Goal: Transaction & Acquisition: Book appointment/travel/reservation

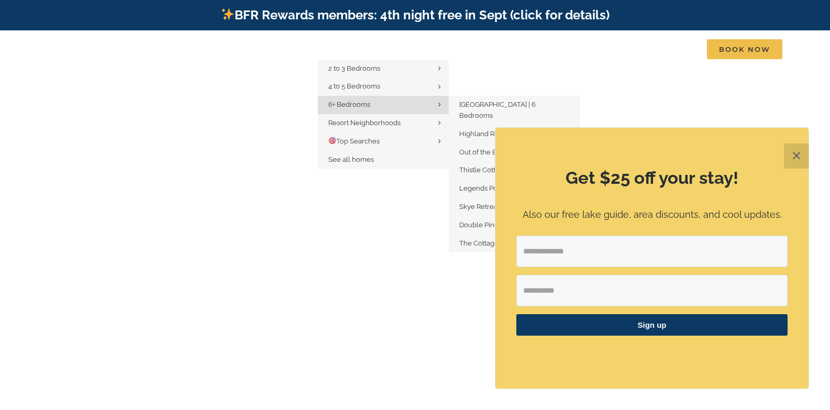
click at [355, 102] on span "6+ Bedrooms" at bounding box center [349, 105] width 42 height 8
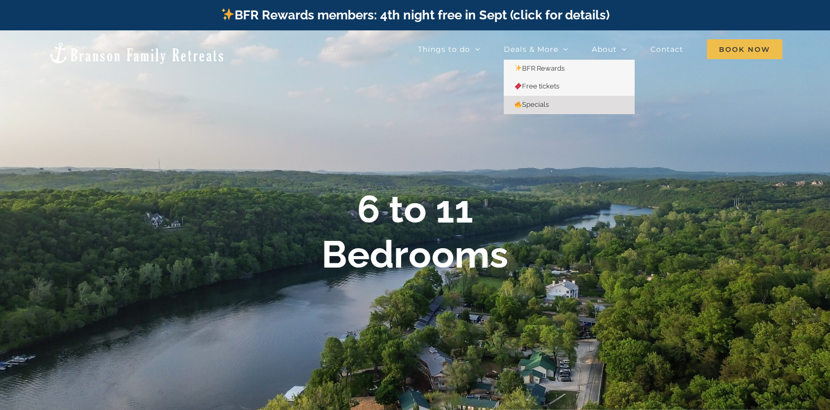
click at [537, 102] on span "Specials" at bounding box center [531, 105] width 35 height 8
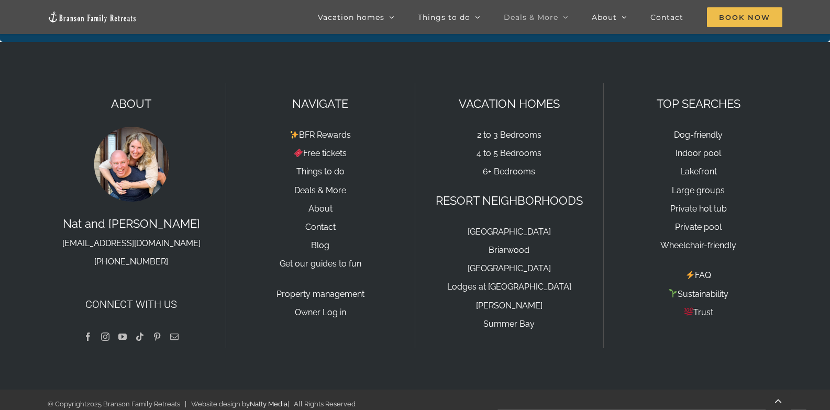
scroll to position [2478, 0]
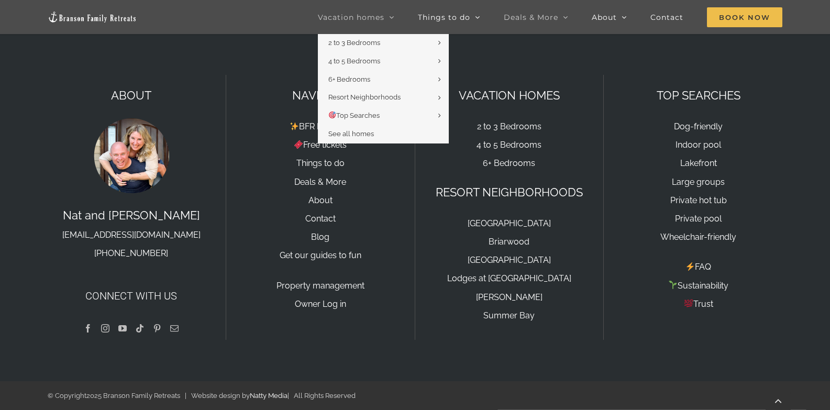
click at [356, 16] on span "Vacation homes" at bounding box center [351, 17] width 67 height 7
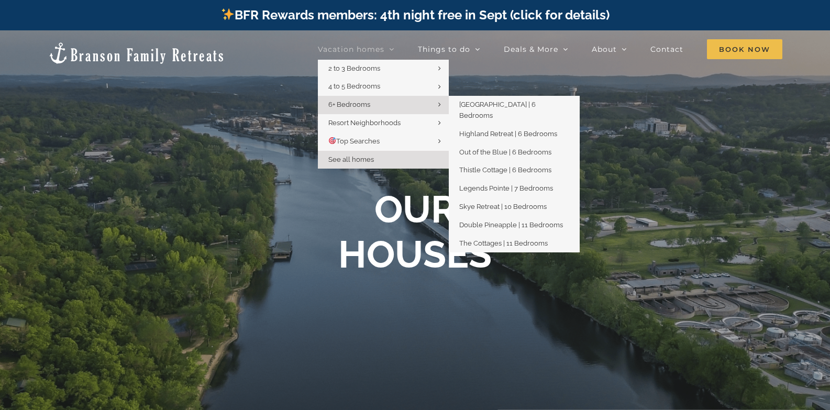
click at [354, 103] on span "6+ Bedrooms" at bounding box center [349, 105] width 42 height 8
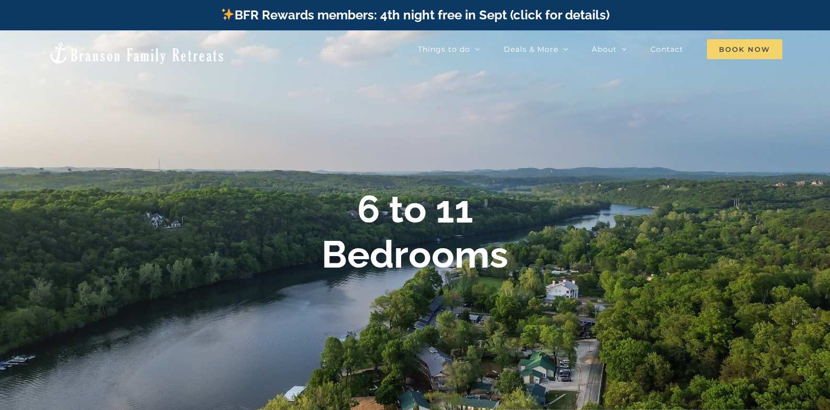
click at [747, 47] on span "Book Now" at bounding box center [744, 49] width 75 height 20
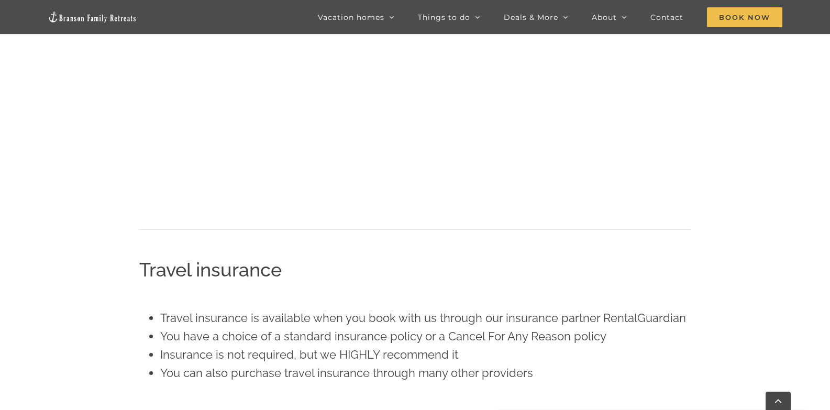
scroll to position [515, 0]
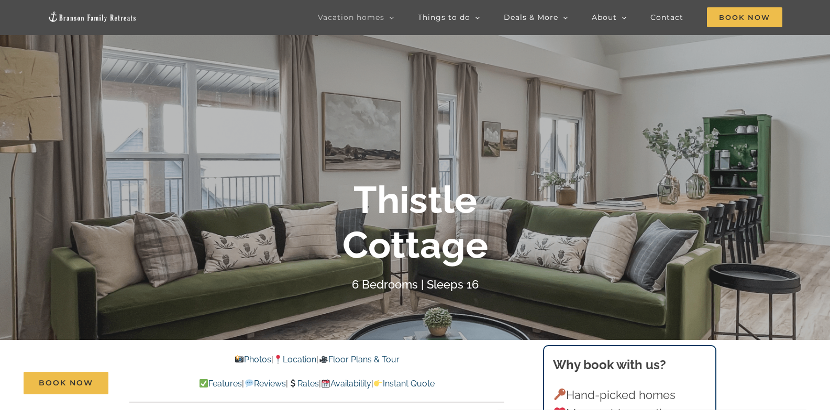
scroll to position [105, 0]
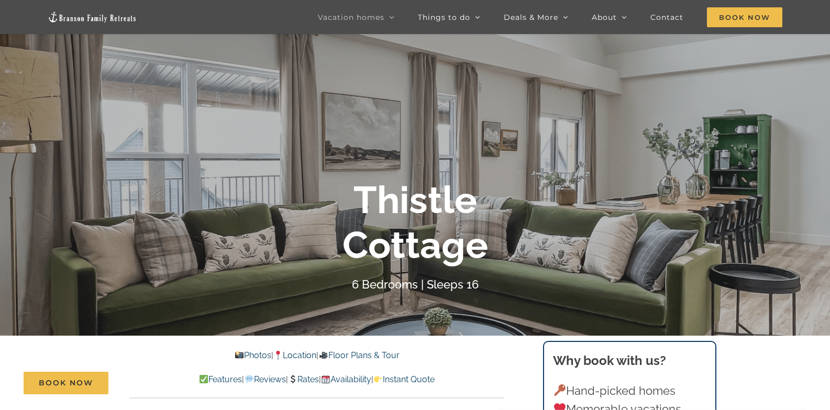
click at [462, 249] on b "Thistle Cottage" at bounding box center [416, 223] width 146 height 90
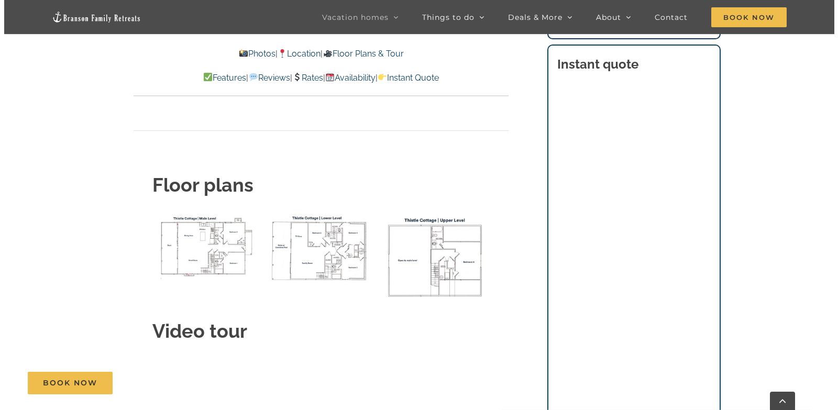
scroll to position [3928, 0]
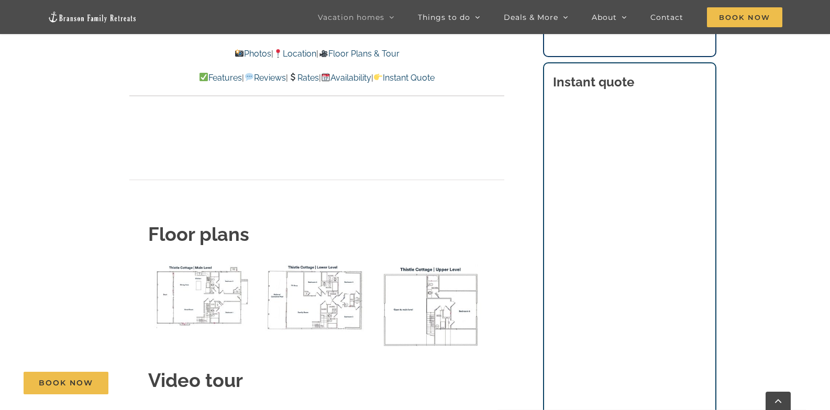
click at [197, 262] on img "Thistle Cottage main level floor plan" at bounding box center [202, 295] width 109 height 67
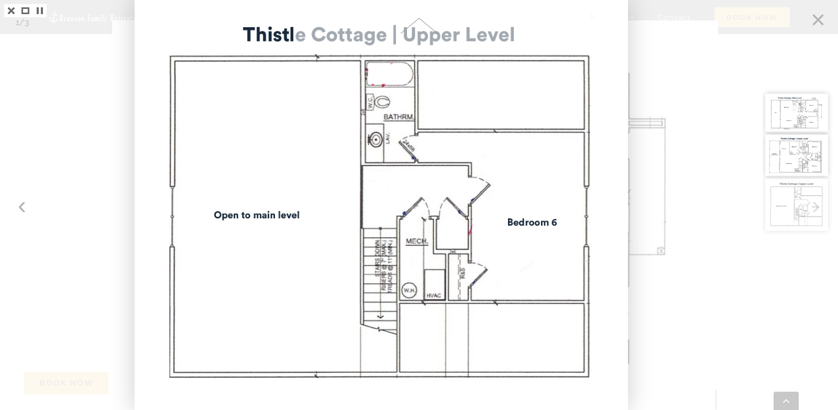
click at [4, 11] on link at bounding box center [11, 10] width 14 height 13
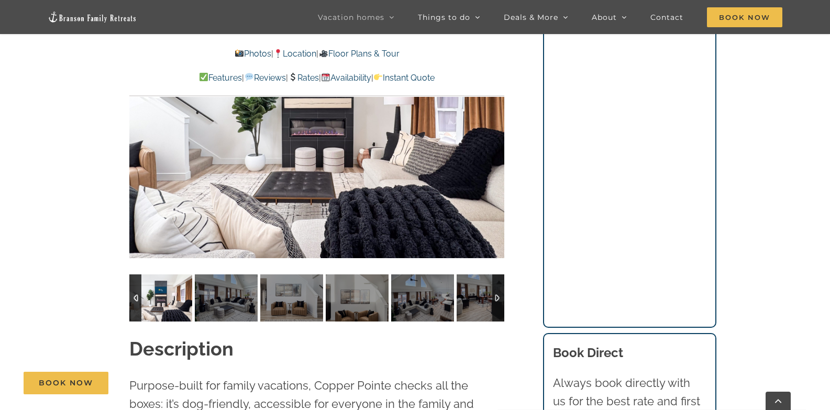
scroll to position [890, 0]
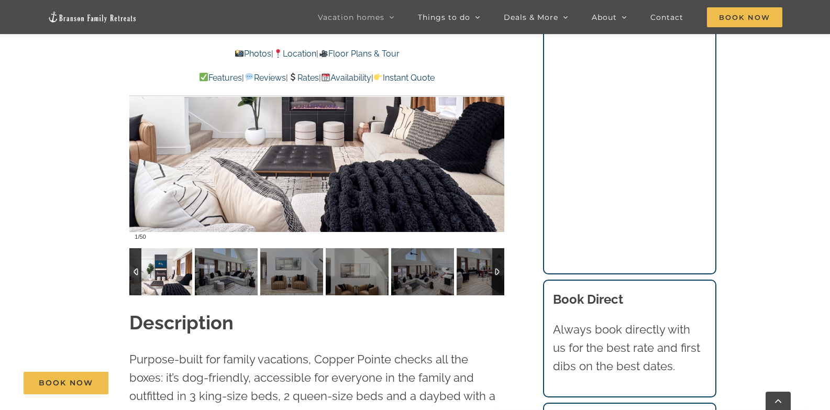
click at [152, 270] on img at bounding box center [160, 271] width 63 height 47
click at [214, 274] on img at bounding box center [226, 271] width 63 height 47
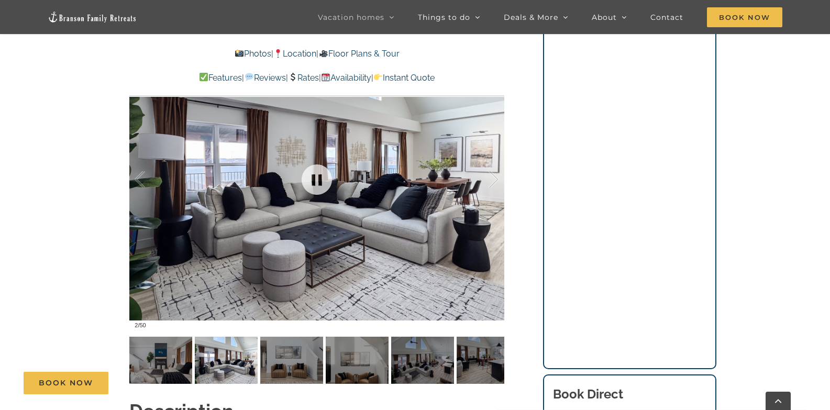
scroll to position [786, 0]
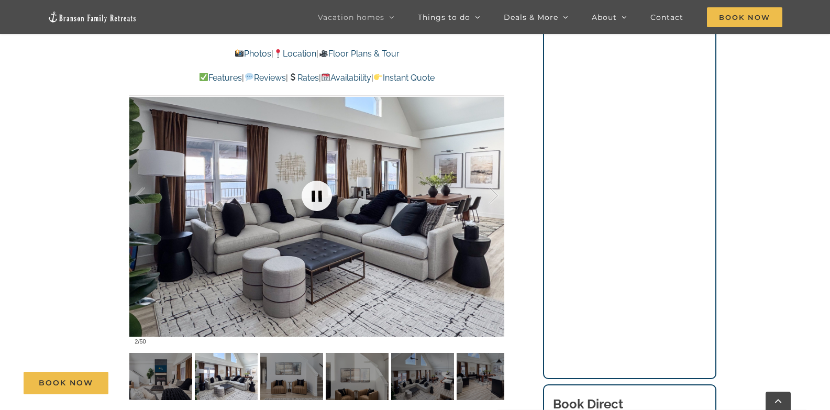
click at [313, 197] on link at bounding box center [317, 196] width 42 height 42
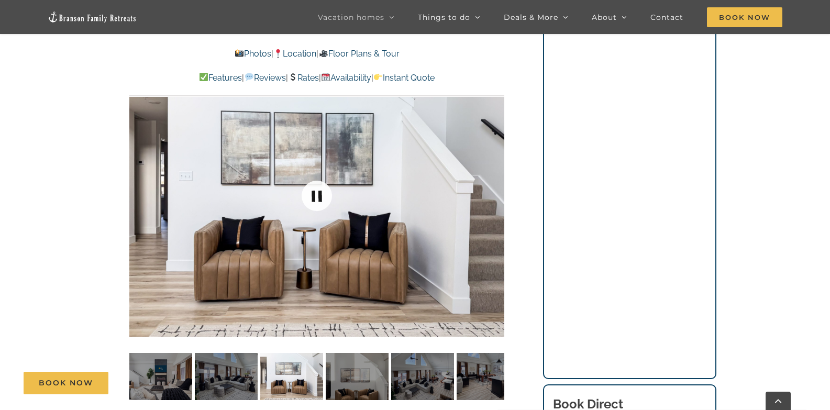
click at [312, 197] on link at bounding box center [317, 196] width 42 height 42
click at [318, 197] on link at bounding box center [317, 196] width 42 height 42
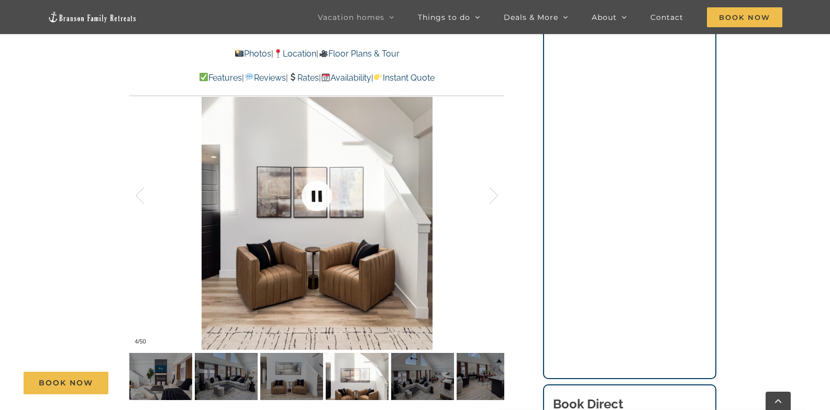
click at [319, 197] on link at bounding box center [317, 196] width 42 height 42
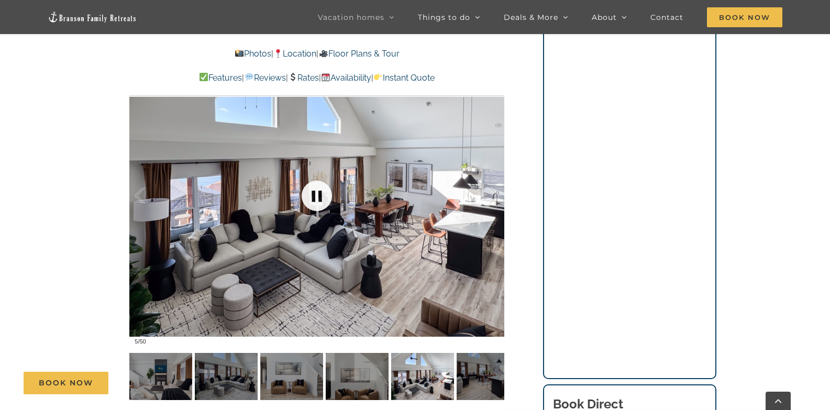
click at [319, 197] on link at bounding box center [317, 196] width 42 height 42
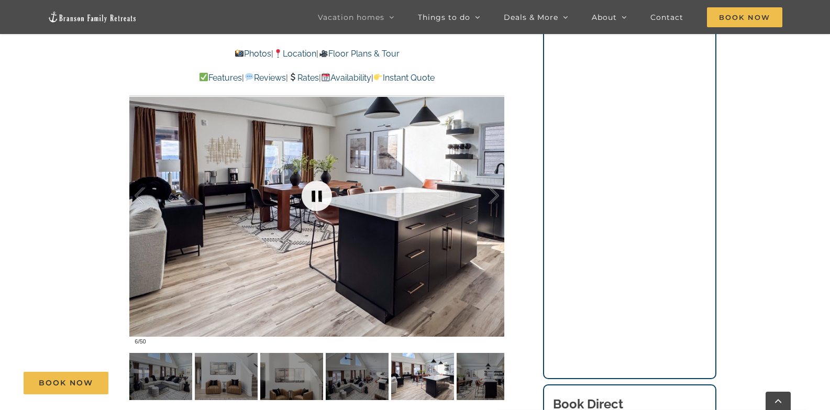
click at [316, 192] on link at bounding box center [317, 196] width 42 height 42
click at [316, 193] on link at bounding box center [317, 196] width 42 height 42
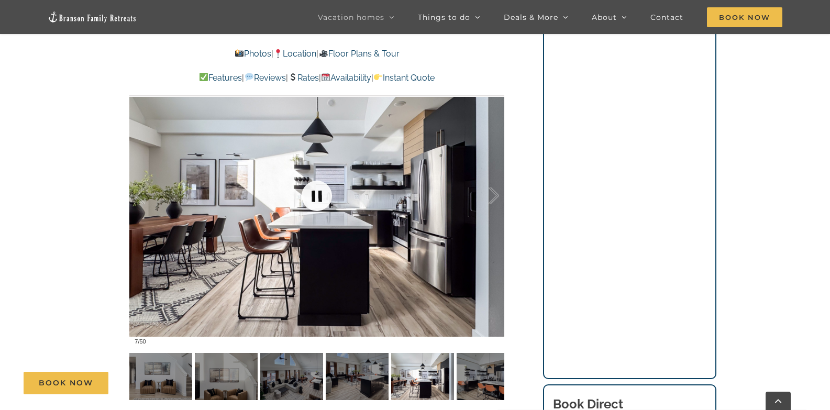
click at [315, 194] on link at bounding box center [317, 196] width 42 height 42
click at [314, 193] on link at bounding box center [317, 196] width 42 height 42
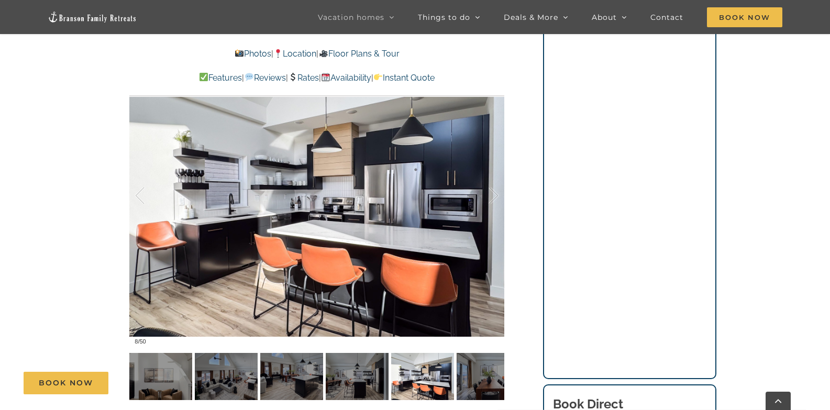
click at [478, 376] on div "Book Now" at bounding box center [423, 383] width 798 height 23
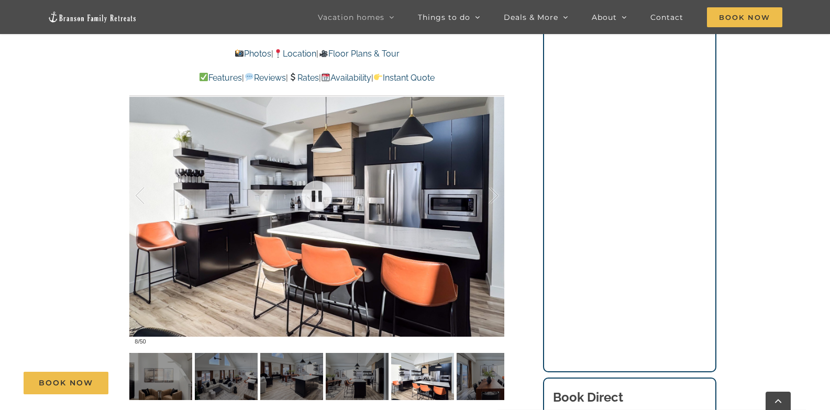
scroll to position [838, 0]
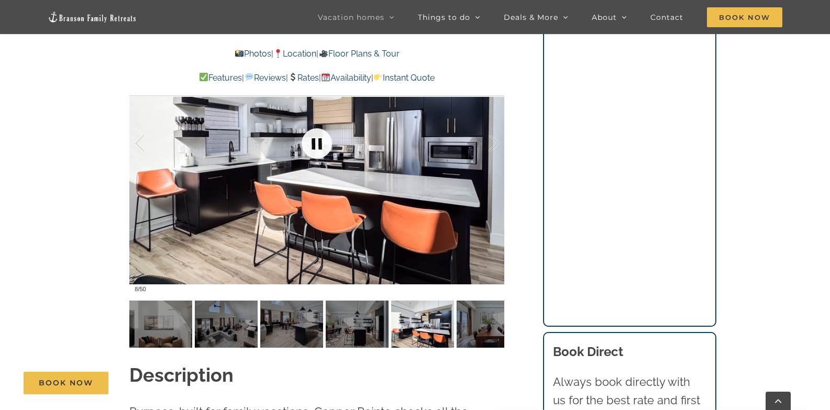
click at [326, 138] on link at bounding box center [317, 144] width 42 height 42
click at [312, 142] on link at bounding box center [317, 144] width 42 height 42
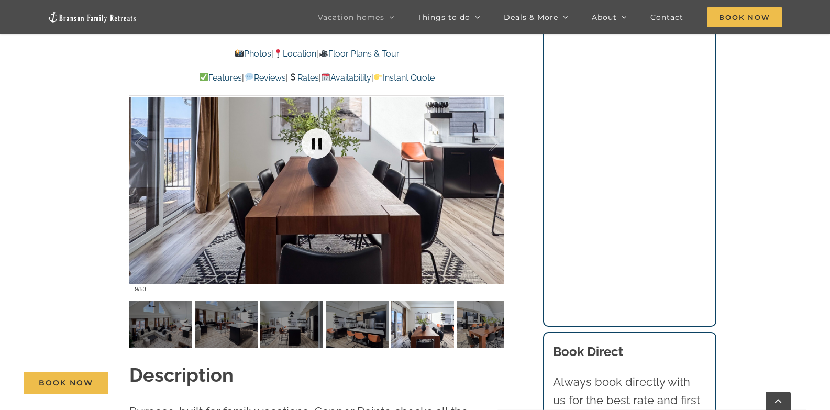
click at [312, 142] on link at bounding box center [317, 144] width 42 height 42
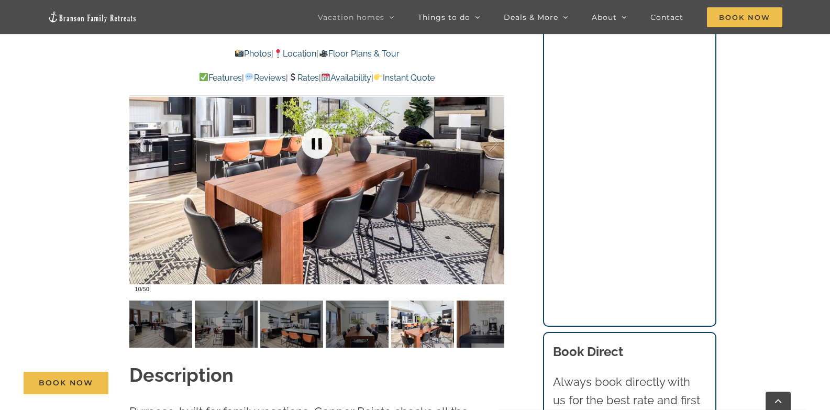
click at [312, 142] on link at bounding box center [317, 144] width 42 height 42
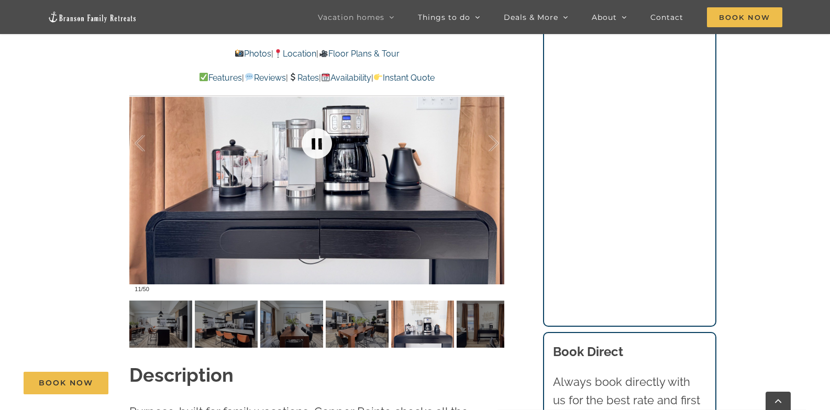
click at [312, 142] on link at bounding box center [317, 144] width 42 height 42
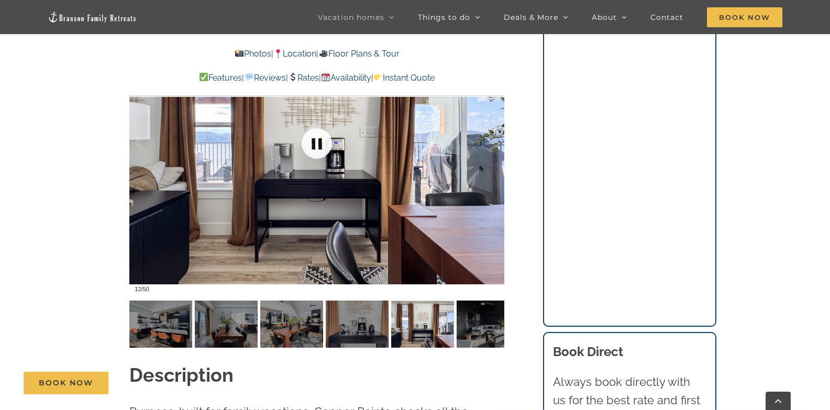
click at [312, 142] on link at bounding box center [317, 144] width 42 height 42
click at [312, 145] on link at bounding box center [317, 144] width 42 height 42
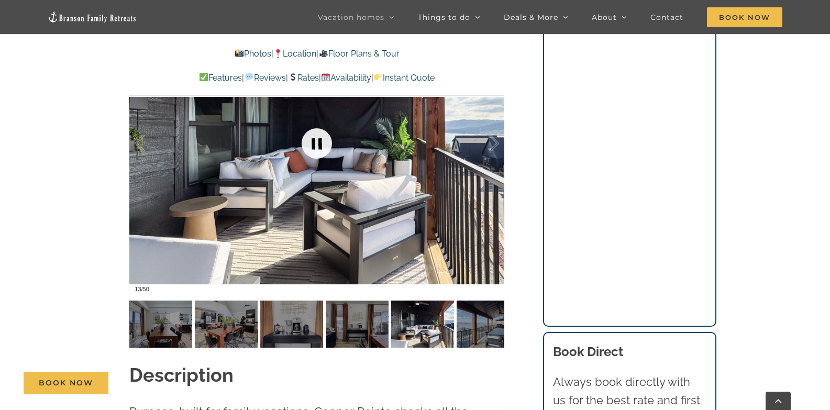
click at [312, 145] on link at bounding box center [317, 144] width 42 height 42
click at [313, 145] on link at bounding box center [317, 144] width 42 height 42
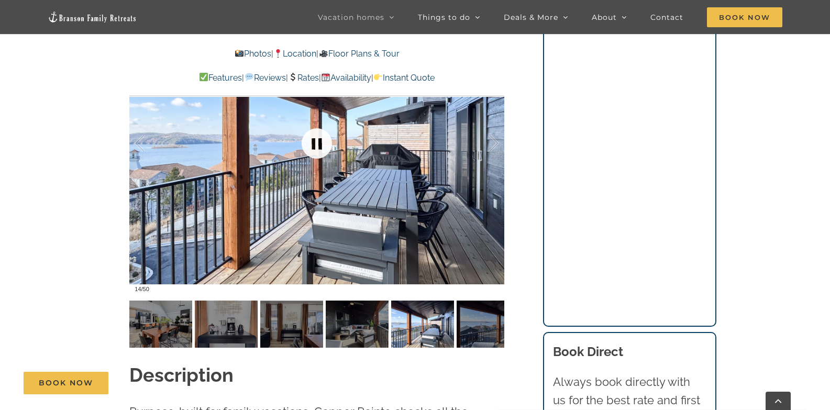
click at [313, 145] on link at bounding box center [317, 144] width 42 height 42
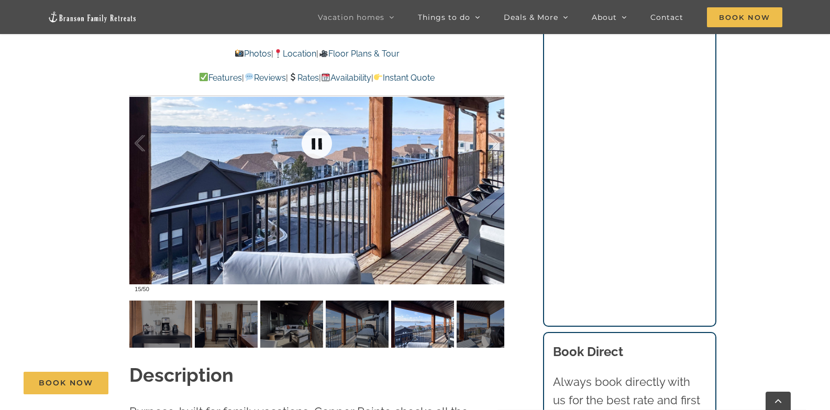
click at [313, 145] on link at bounding box center [317, 144] width 42 height 42
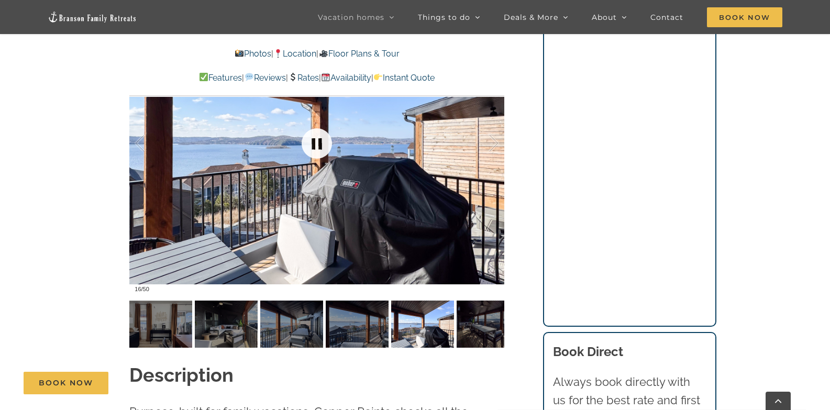
click at [313, 145] on link at bounding box center [317, 144] width 42 height 42
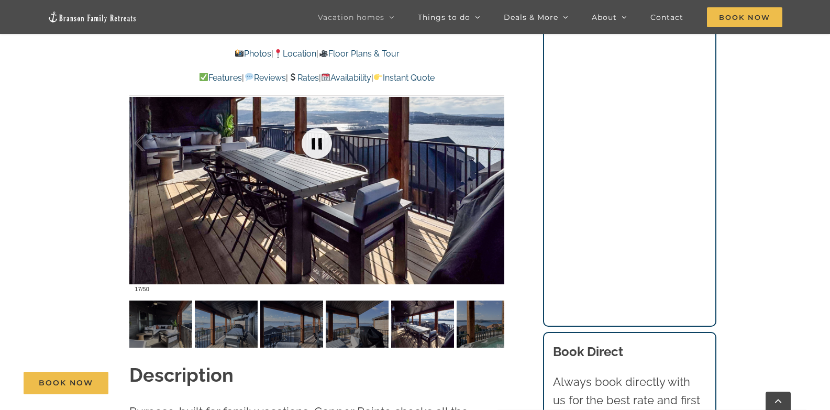
click at [313, 145] on link at bounding box center [317, 144] width 42 height 42
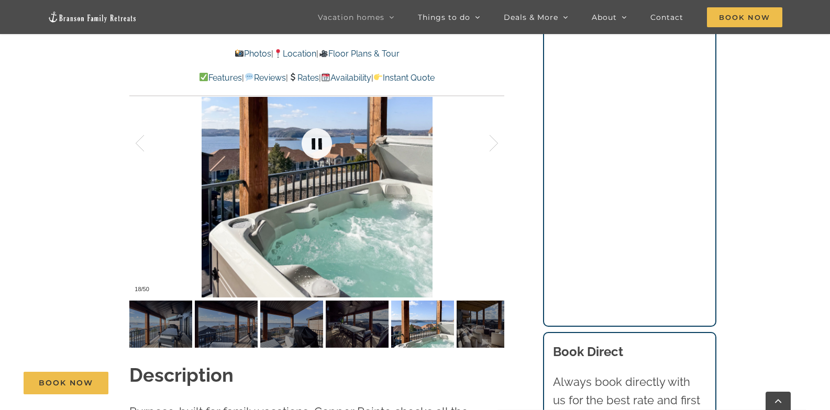
click at [313, 145] on link at bounding box center [317, 144] width 42 height 42
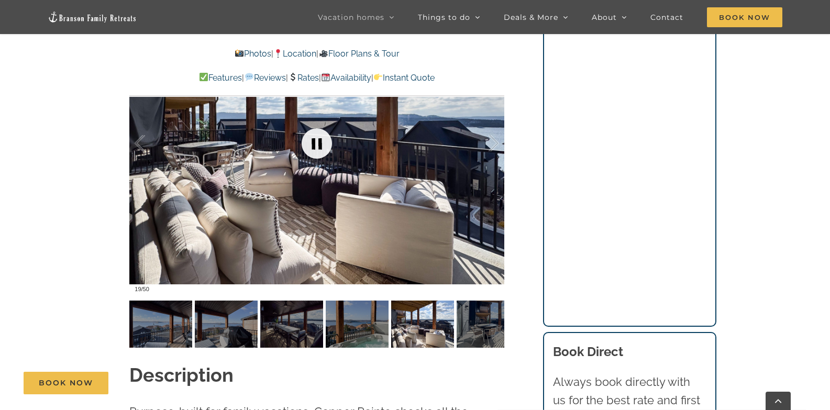
click at [313, 145] on link at bounding box center [317, 144] width 42 height 42
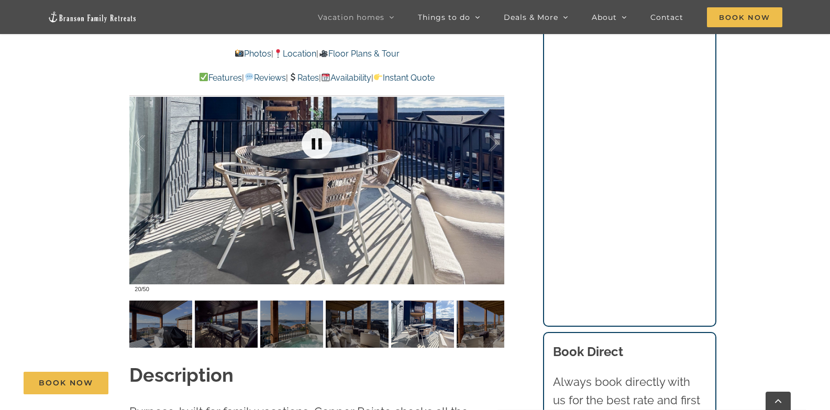
click at [313, 145] on link at bounding box center [317, 144] width 42 height 42
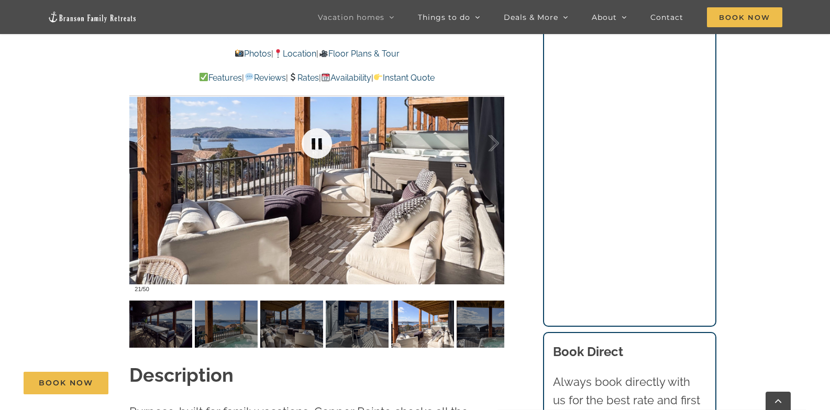
click at [313, 145] on link at bounding box center [317, 144] width 42 height 42
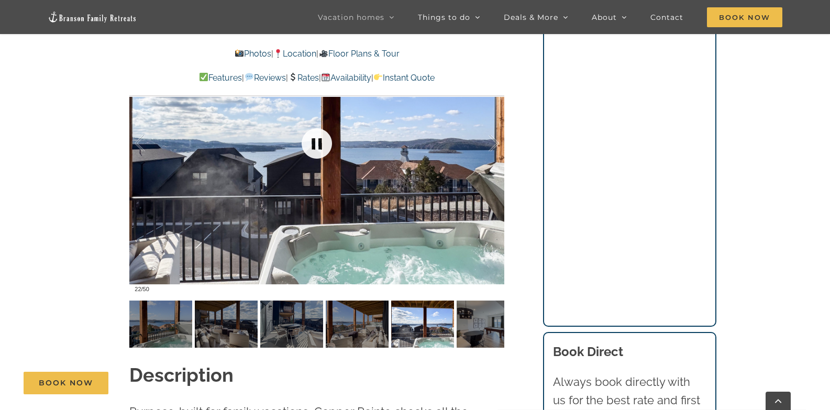
click at [313, 146] on link at bounding box center [317, 144] width 42 height 42
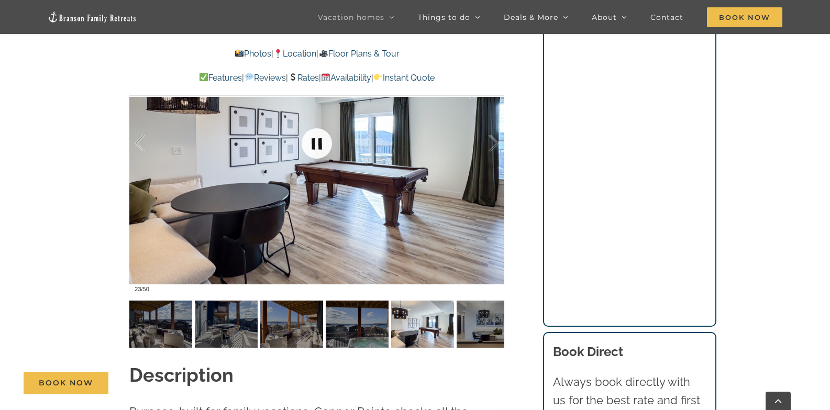
click at [313, 146] on link at bounding box center [317, 144] width 42 height 42
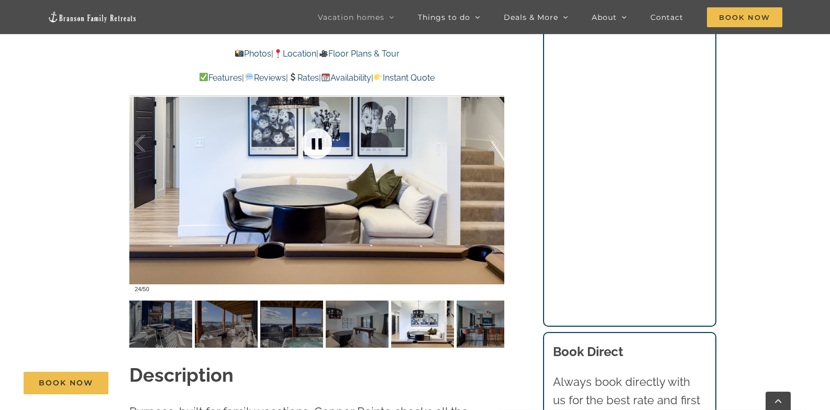
click at [313, 146] on link at bounding box center [317, 144] width 42 height 42
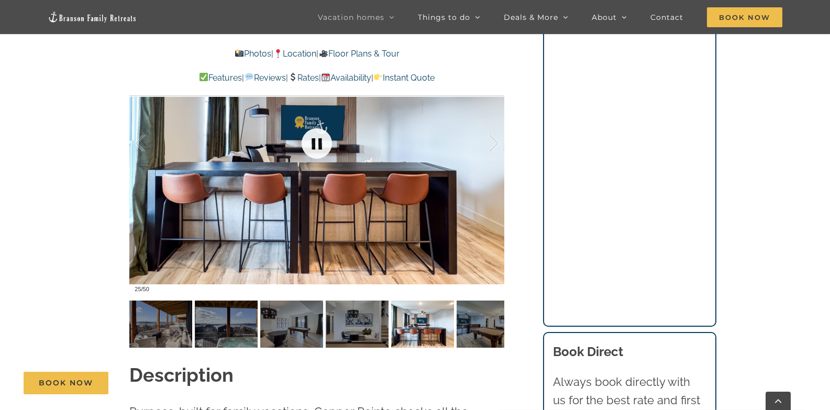
click at [315, 142] on link at bounding box center [317, 144] width 42 height 42
click at [315, 141] on link at bounding box center [317, 144] width 42 height 42
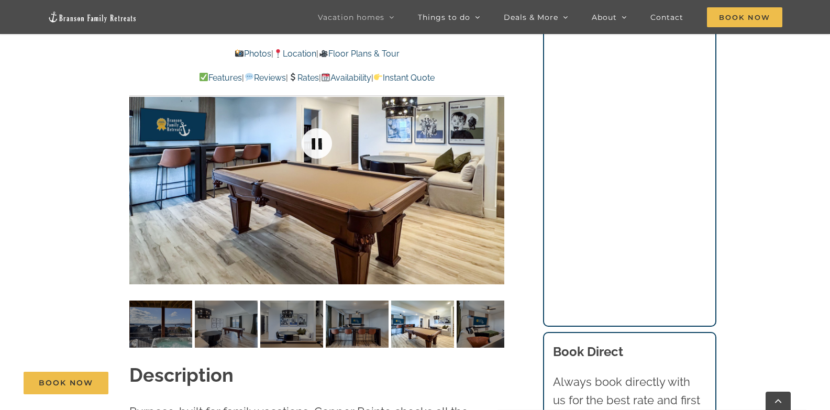
click at [318, 135] on link at bounding box center [317, 144] width 42 height 42
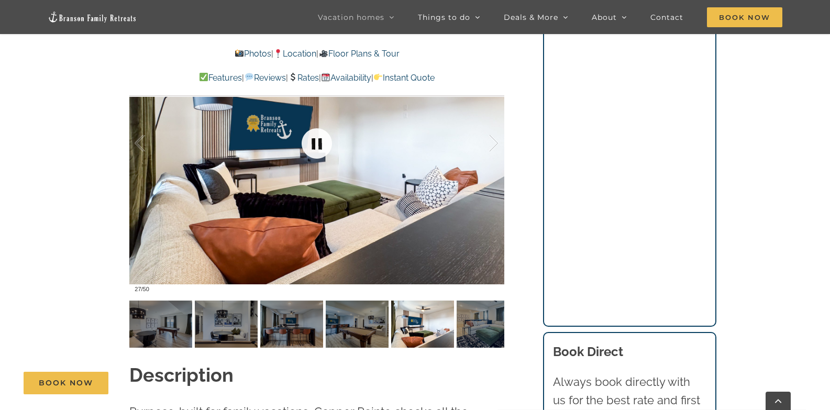
click at [318, 135] on link at bounding box center [317, 144] width 42 height 42
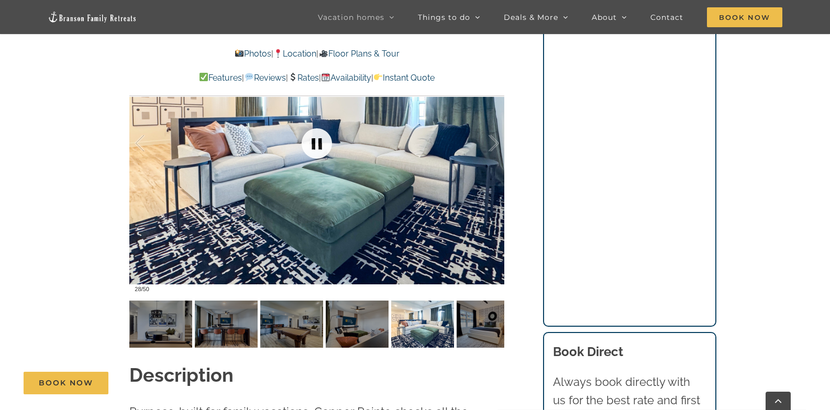
click at [318, 135] on link at bounding box center [317, 144] width 42 height 42
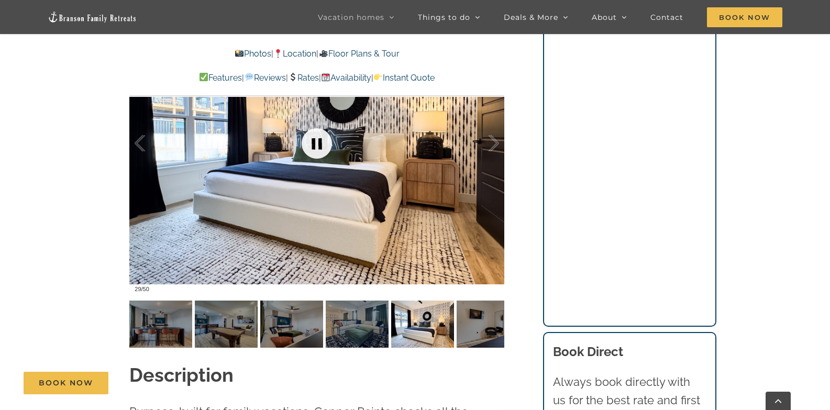
click at [318, 135] on link at bounding box center [317, 144] width 42 height 42
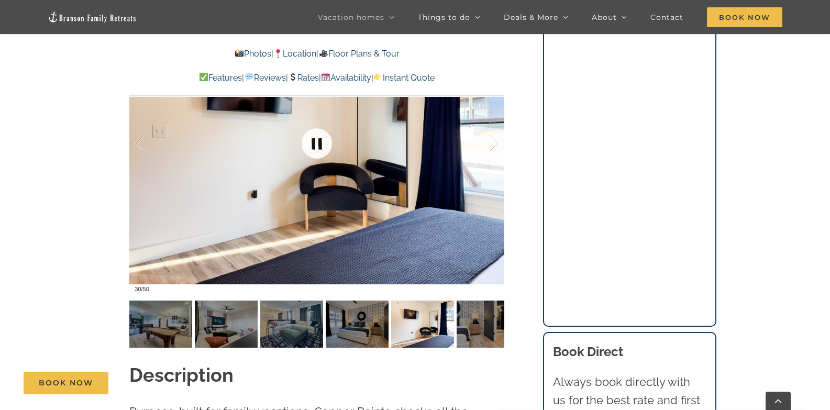
click at [318, 135] on link at bounding box center [317, 144] width 42 height 42
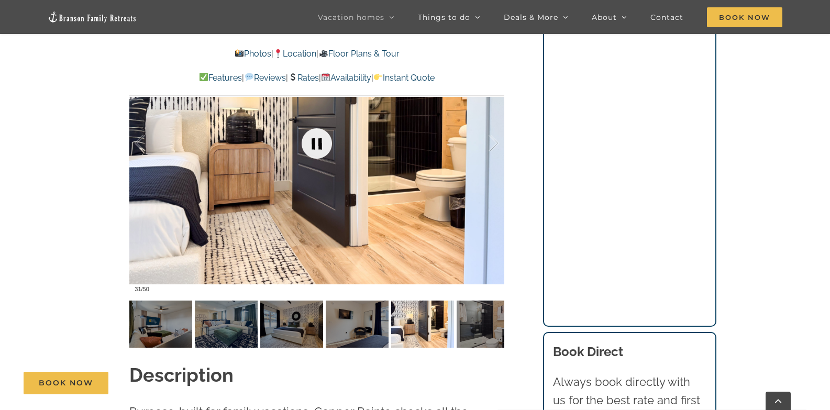
click at [318, 135] on link at bounding box center [317, 144] width 42 height 42
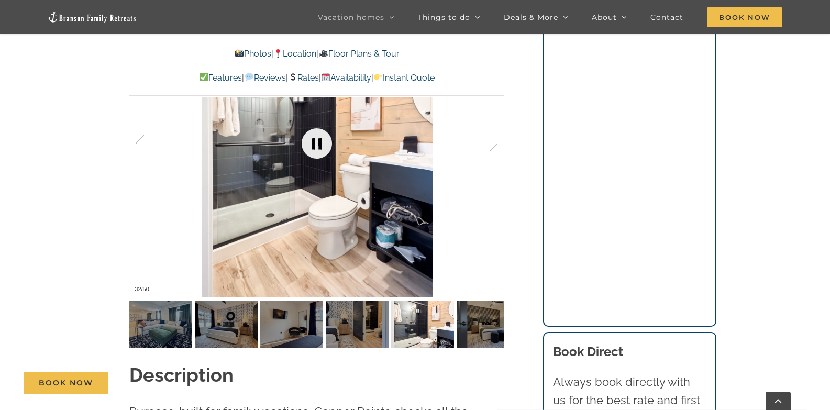
click at [318, 135] on link at bounding box center [317, 144] width 42 height 42
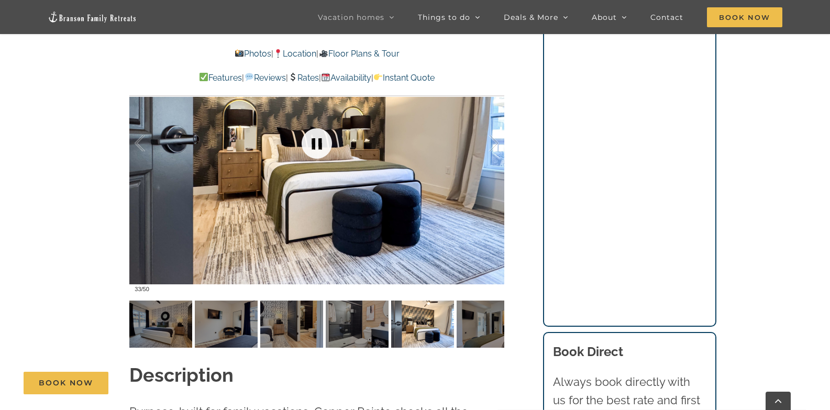
click at [318, 135] on link at bounding box center [317, 144] width 42 height 42
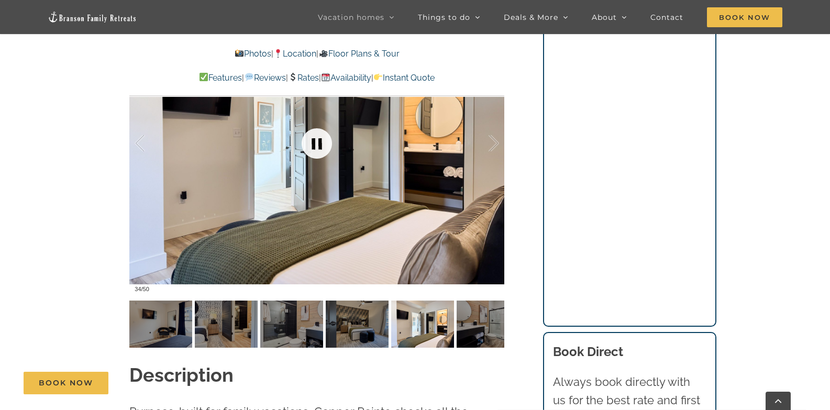
click at [318, 135] on link at bounding box center [317, 144] width 42 height 42
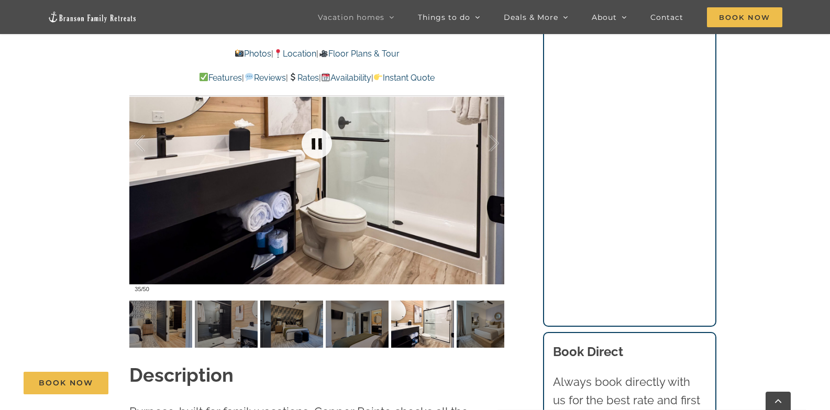
click at [318, 135] on link at bounding box center [317, 144] width 42 height 42
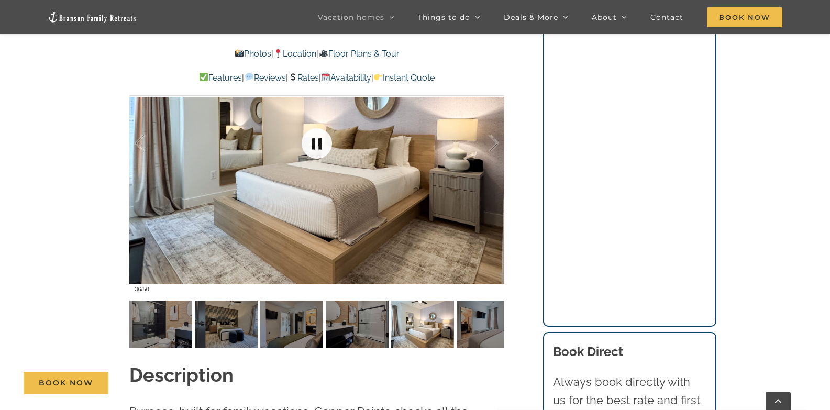
click at [318, 135] on link at bounding box center [317, 144] width 42 height 42
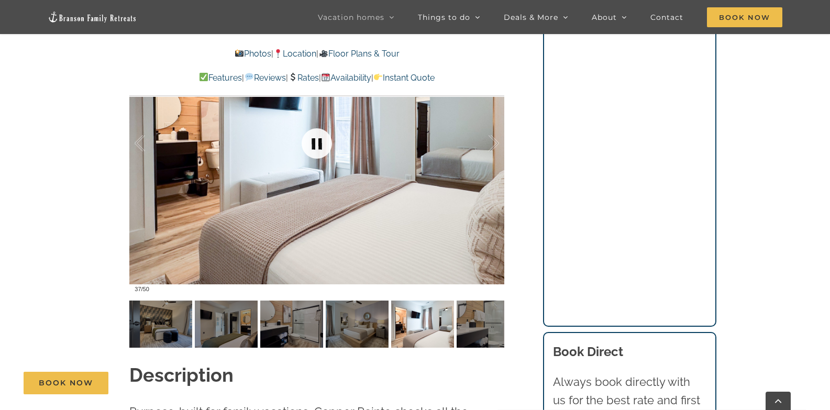
click at [318, 135] on link at bounding box center [317, 144] width 42 height 42
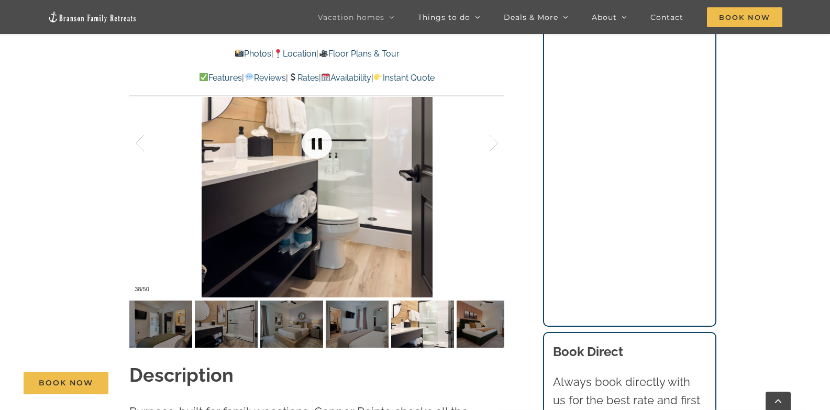
click at [318, 135] on link at bounding box center [317, 144] width 42 height 42
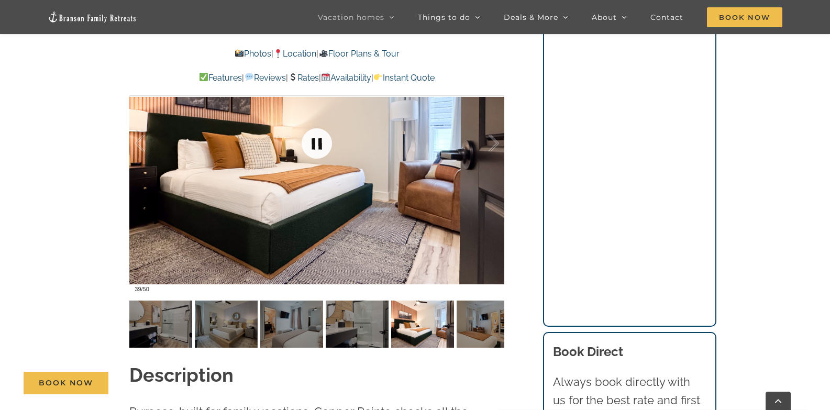
click at [318, 135] on link at bounding box center [317, 144] width 42 height 42
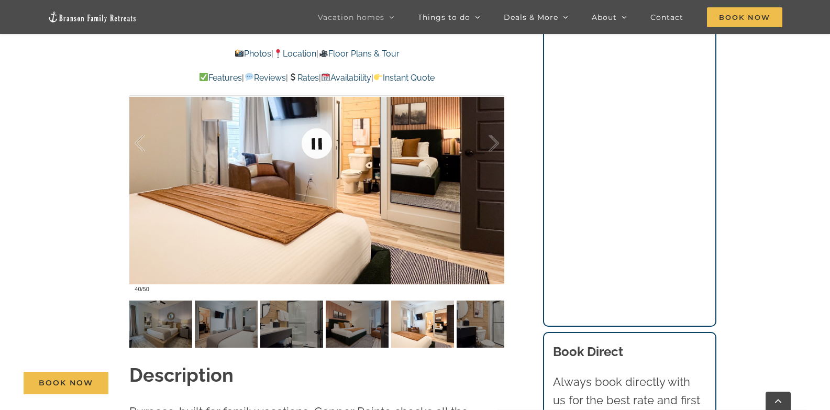
click at [318, 135] on link at bounding box center [317, 144] width 42 height 42
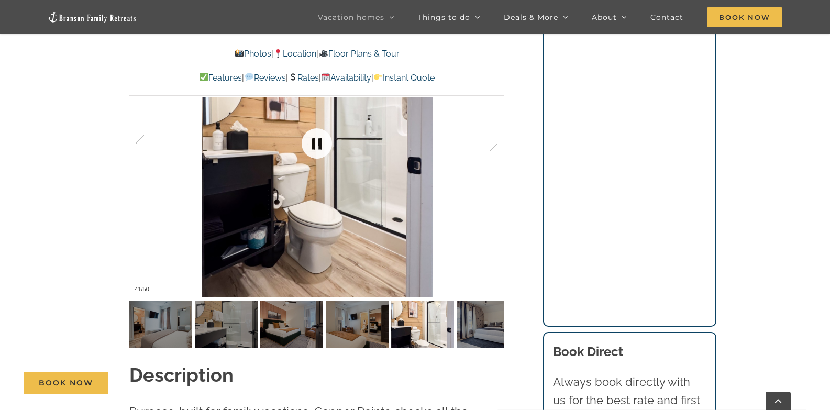
click at [318, 135] on link at bounding box center [317, 144] width 42 height 42
